Goal: Navigation & Orientation: Find specific page/section

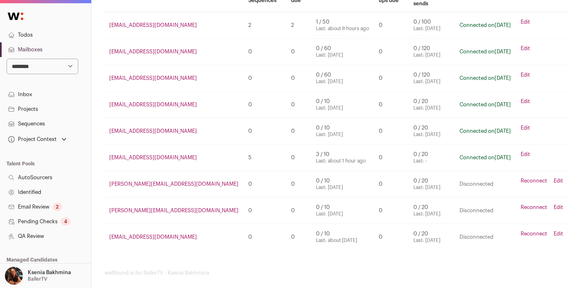
scroll to position [152, 0]
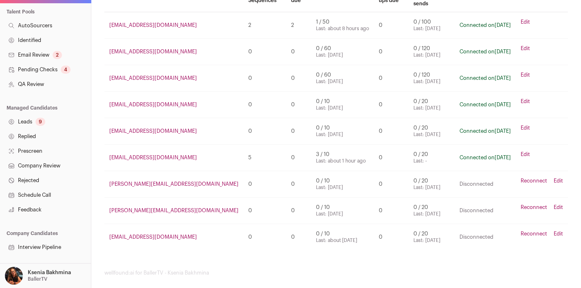
click at [30, 65] on link "Pending Checks 4" at bounding box center [45, 69] width 91 height 15
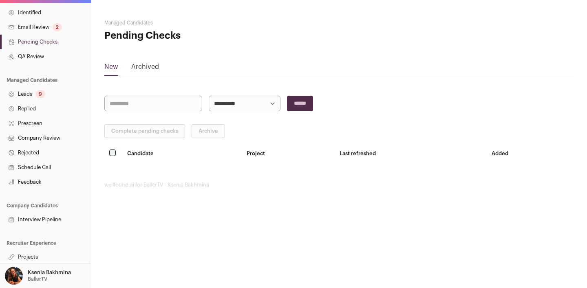
scroll to position [181, 0]
click at [33, 109] on link "Replied" at bounding box center [45, 107] width 91 height 15
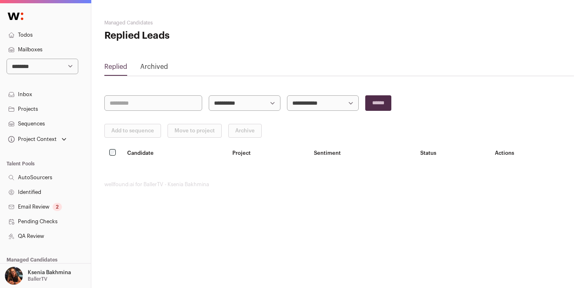
scroll to position [167, 0]
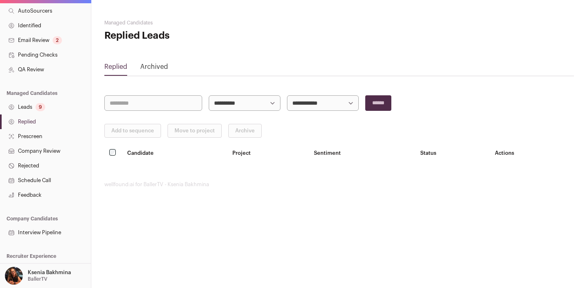
click at [49, 149] on link "Company Review" at bounding box center [45, 151] width 91 height 15
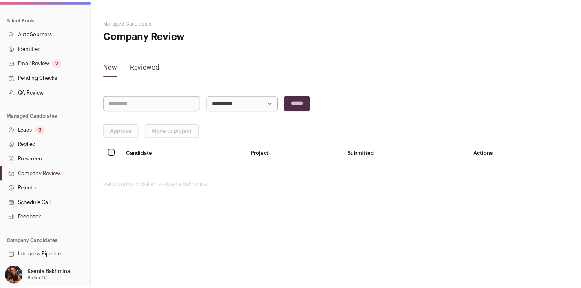
scroll to position [181, 0]
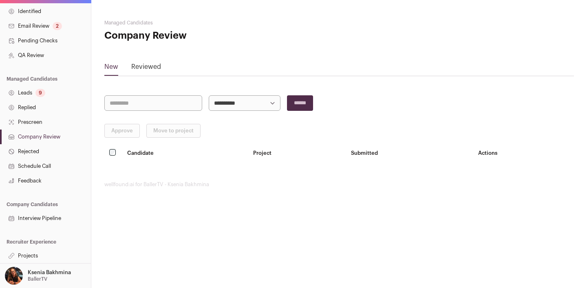
click at [28, 182] on link "Feedback" at bounding box center [45, 181] width 91 height 15
